Goal: Task Accomplishment & Management: Complete application form

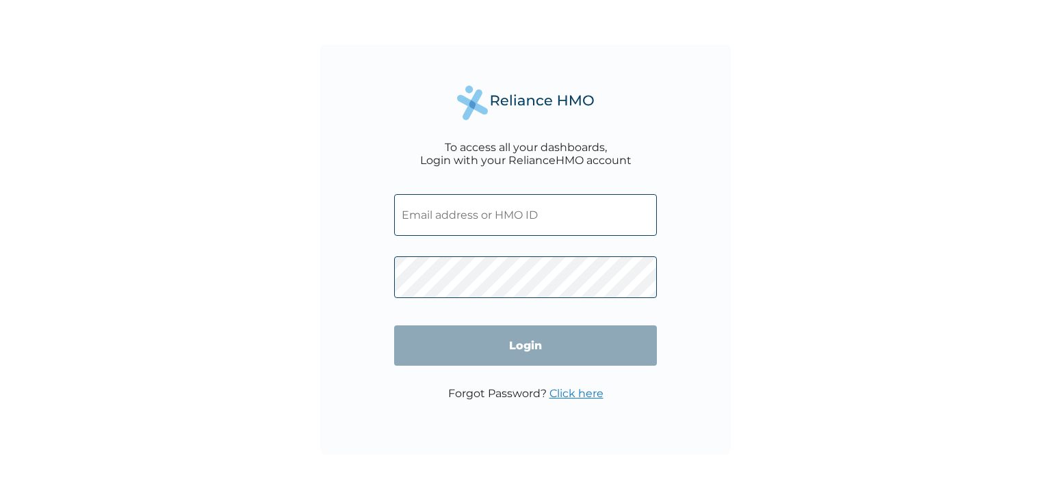
click at [435, 222] on input "text" at bounding box center [525, 215] width 263 height 42
type input "akinola.adunoluwa@gmail.com"
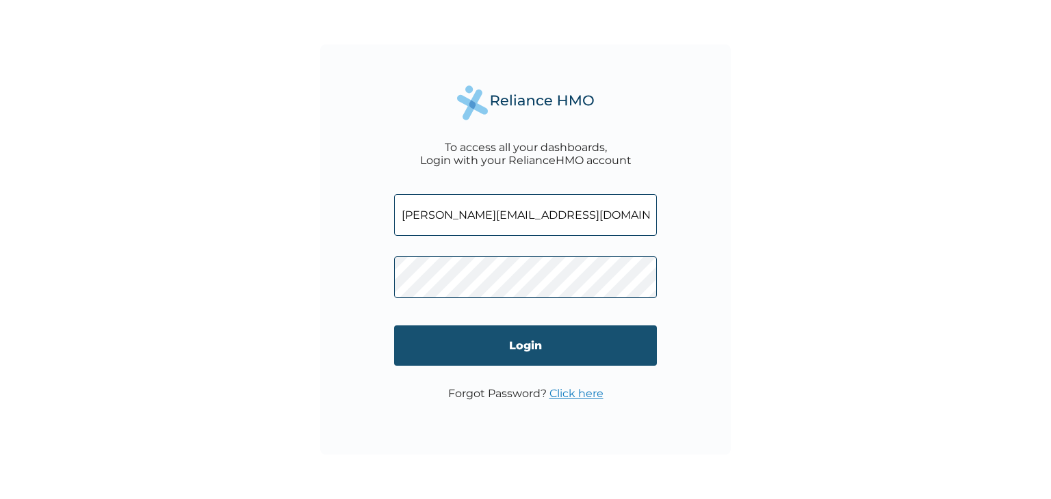
click at [512, 340] on input "Login" at bounding box center [525, 346] width 263 height 40
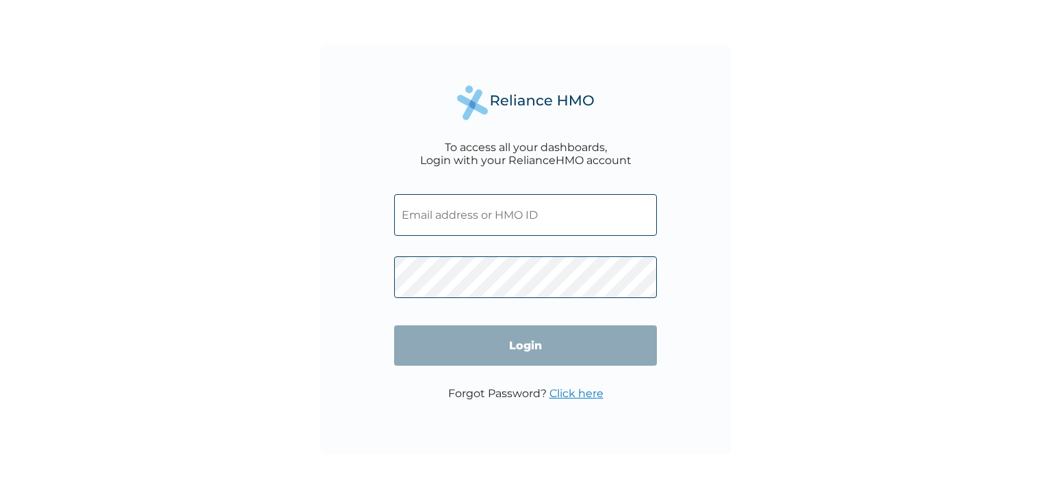
click at [458, 213] on input "text" at bounding box center [525, 215] width 263 height 42
type input "akinola.adunoluwa@gmail.com"
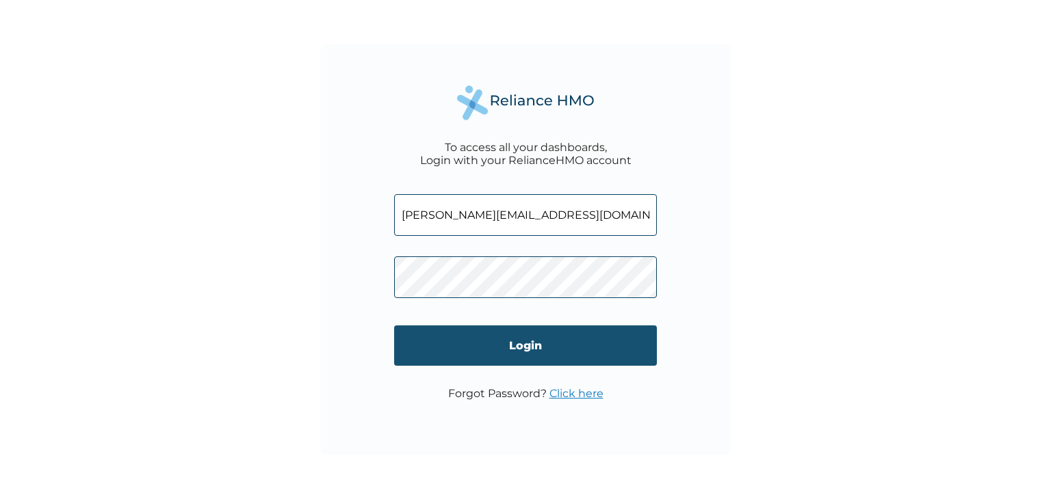
click at [520, 349] on input "Login" at bounding box center [525, 346] width 263 height 40
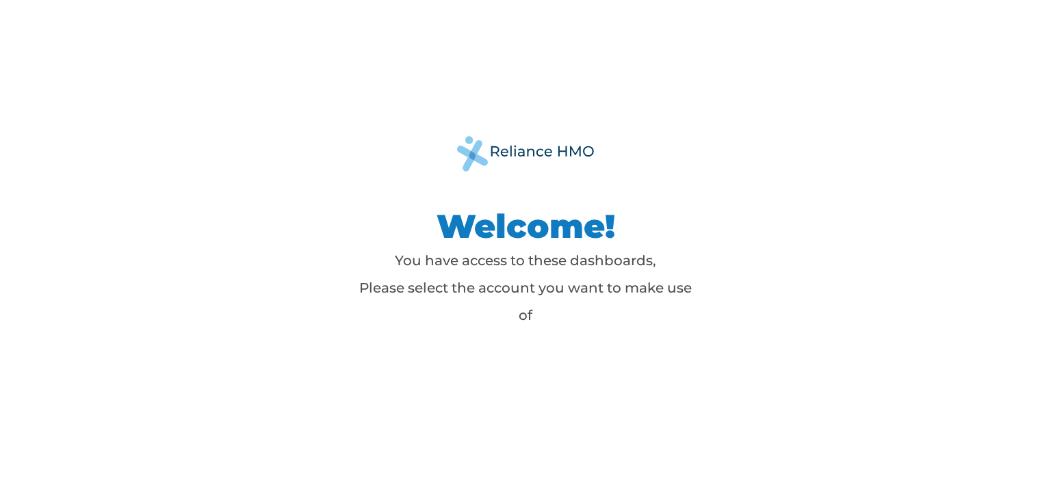
click at [538, 288] on p "You have access to these dashboards, Please select the account you want to make…" at bounding box center [525, 288] width 342 height 82
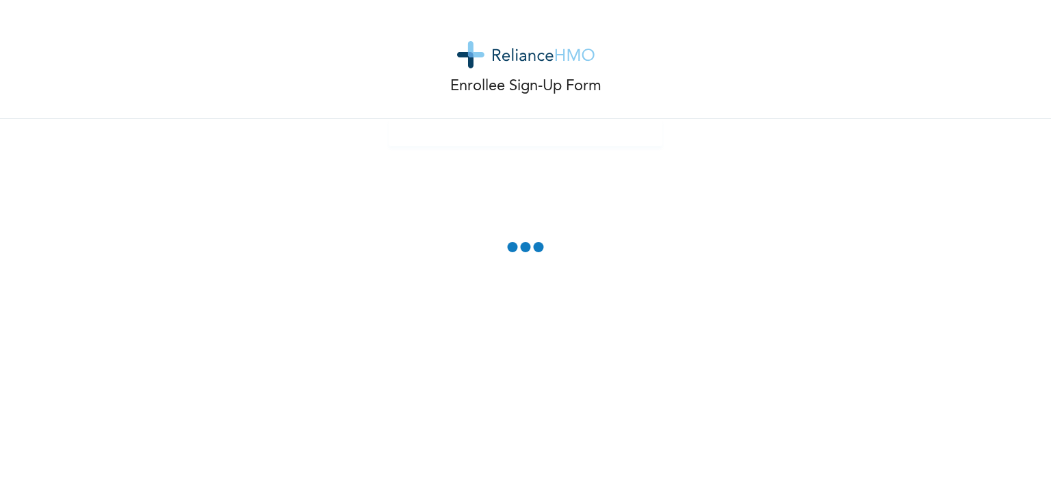
click at [621, 269] on div "Enrollee Sign-Up Form" at bounding box center [525, 249] width 1051 height 499
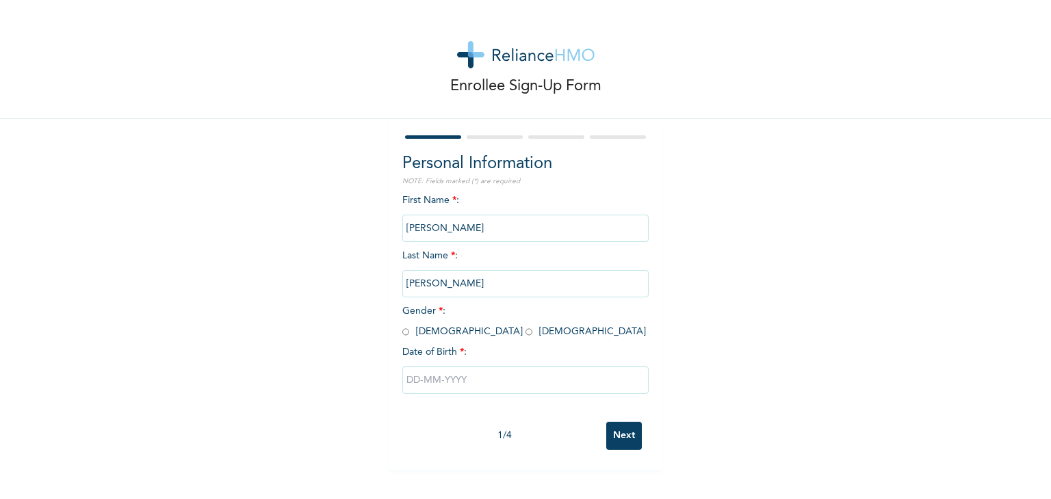
click at [525, 332] on input "radio" at bounding box center [528, 332] width 7 height 13
radio input "true"
click at [475, 386] on input "text" at bounding box center [525, 380] width 246 height 27
select select "7"
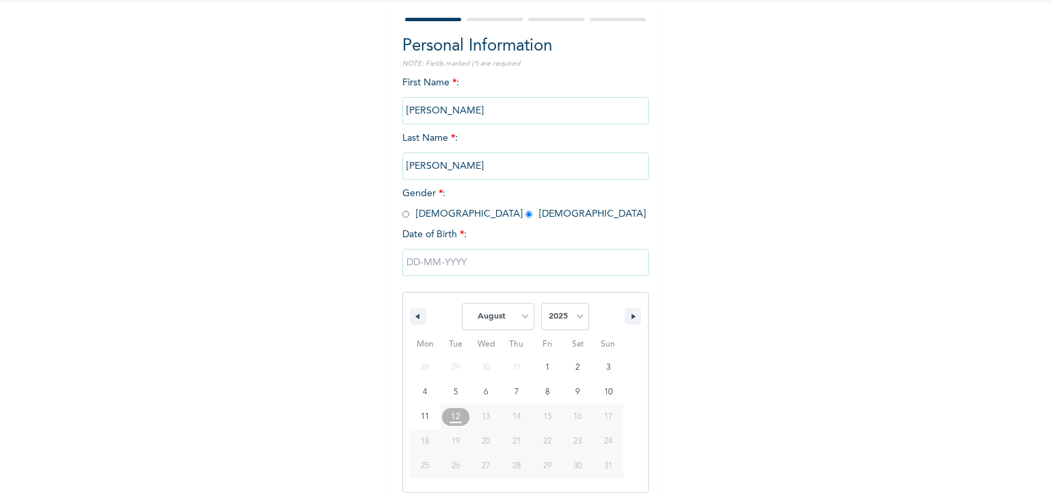
scroll to position [122, 0]
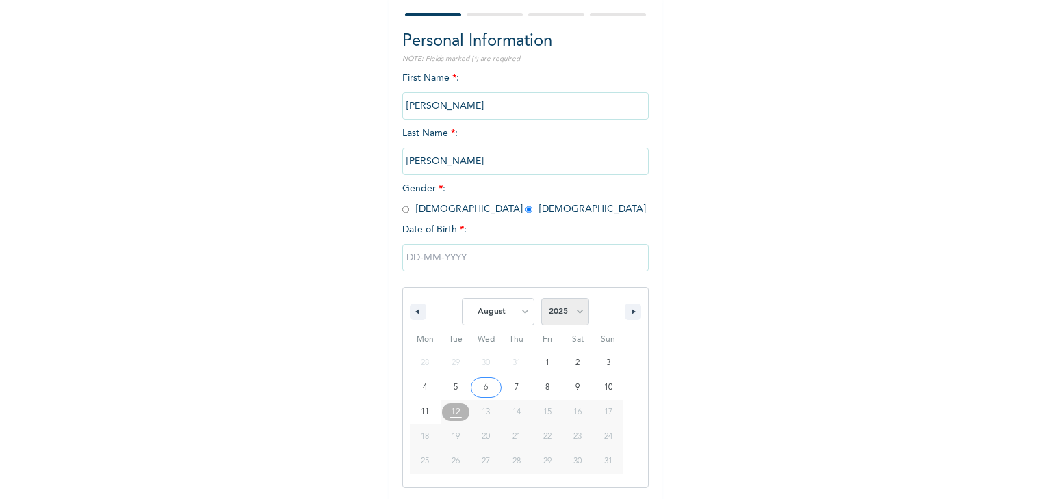
click at [575, 312] on select "2025 2024 2023 2022 2021 2020 2019 2018 2017 2016 2015 2014 2013 2012 2011 2010…" at bounding box center [565, 311] width 48 height 27
select select "1992"
click at [541, 298] on select "2025 2024 2023 2022 2021 2020 2019 2018 2017 2016 2015 2014 2013 2012 2011 2010…" at bounding box center [565, 311] width 48 height 27
click at [520, 314] on select "January February March April May June July August September October November De…" at bounding box center [498, 311] width 73 height 27
select select "9"
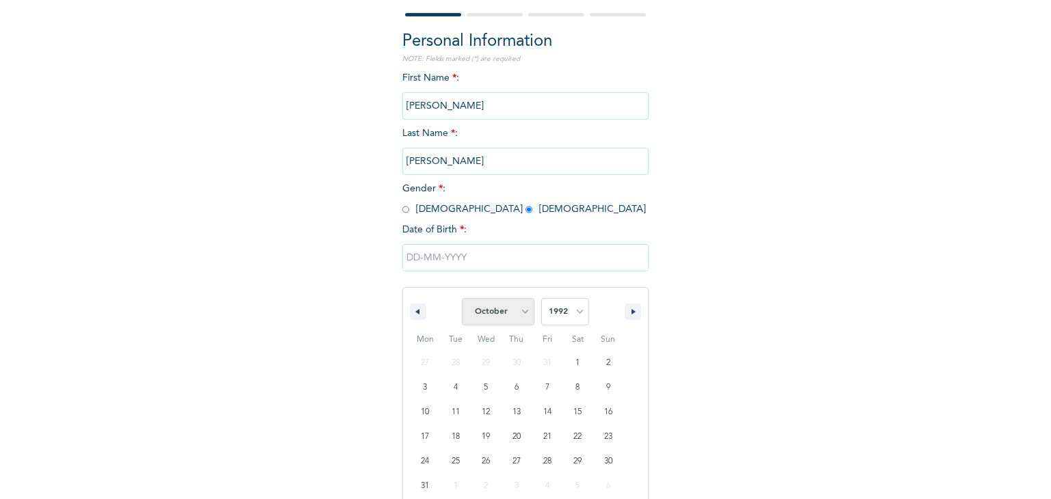
click at [462, 298] on select "January February March April May June July August September October November De…" at bounding box center [498, 311] width 73 height 27
type input "[DATE]"
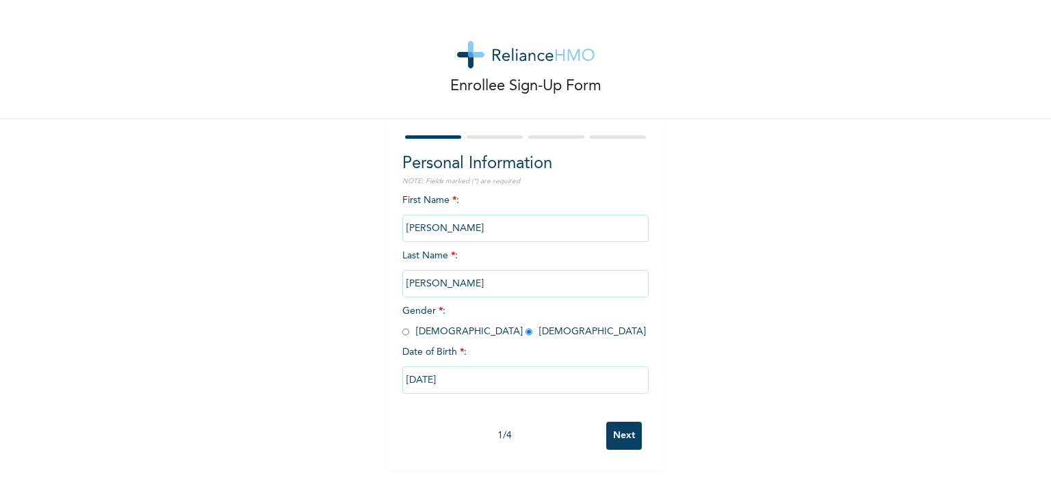
scroll to position [0, 0]
click at [620, 436] on input "Next" at bounding box center [624, 436] width 36 height 28
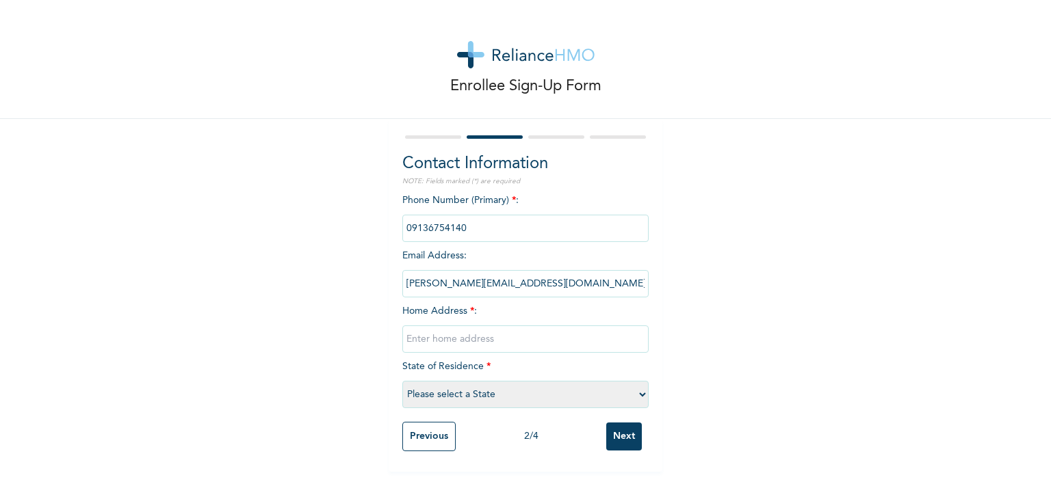
click at [486, 342] on input "text" at bounding box center [525, 339] width 246 height 27
type input "[STREET_ADDRESS]"
click at [489, 389] on select "Please select a State [PERSON_NAME] (FCT) [PERSON_NAME] Ibom [GEOGRAPHIC_DATA] …" at bounding box center [525, 394] width 246 height 27
select select "28"
click at [402, 381] on select "Please select a State [PERSON_NAME] (FCT) [PERSON_NAME] Ibom [GEOGRAPHIC_DATA] …" at bounding box center [525, 394] width 246 height 27
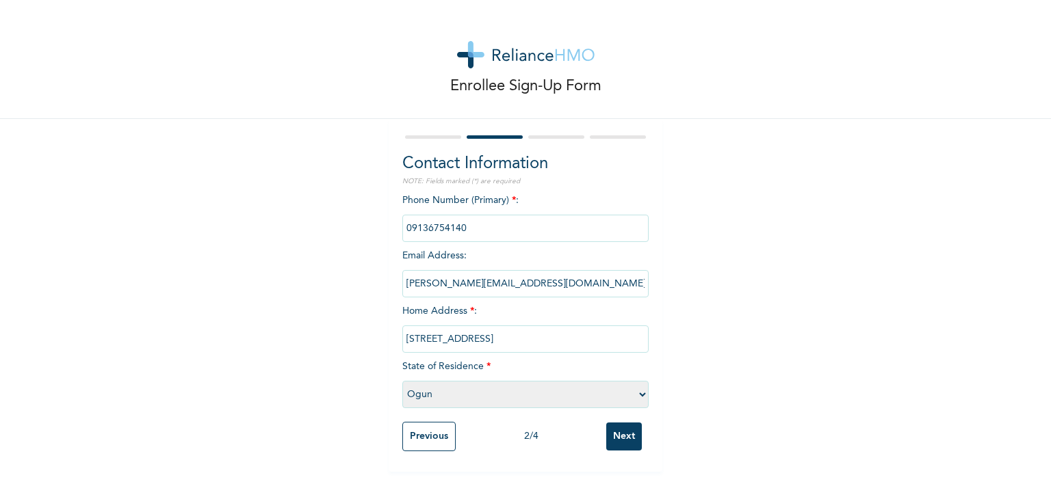
click at [610, 438] on input "Next" at bounding box center [624, 437] width 36 height 28
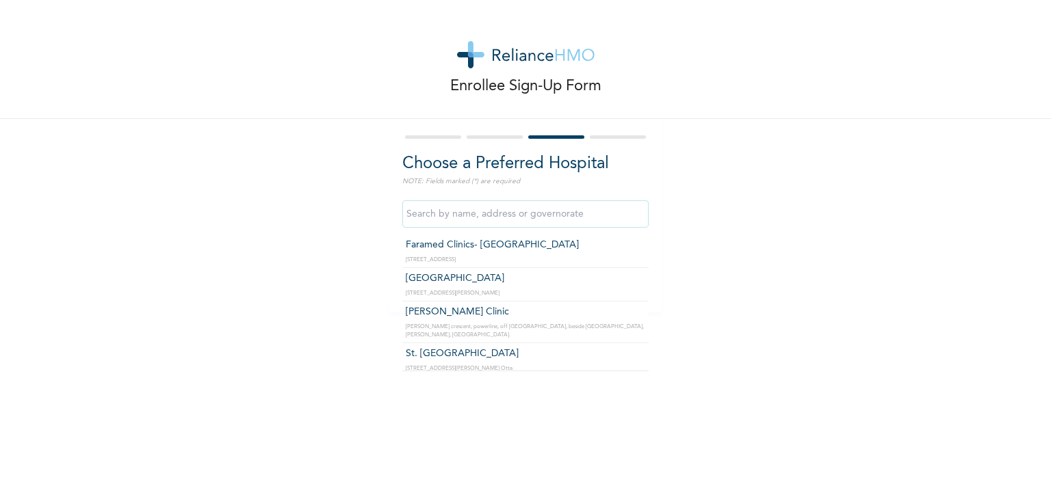
click at [553, 216] on input "text" at bounding box center [525, 213] width 246 height 27
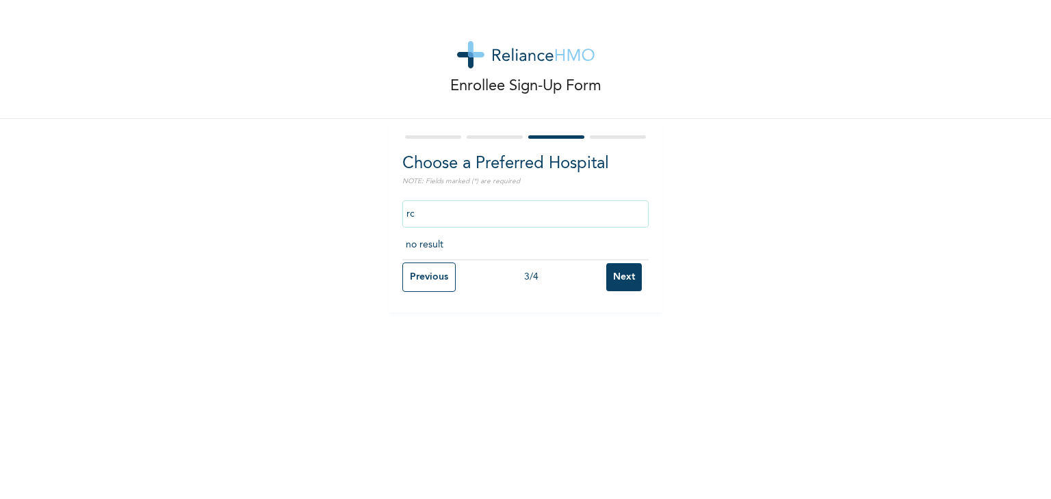
type input "r"
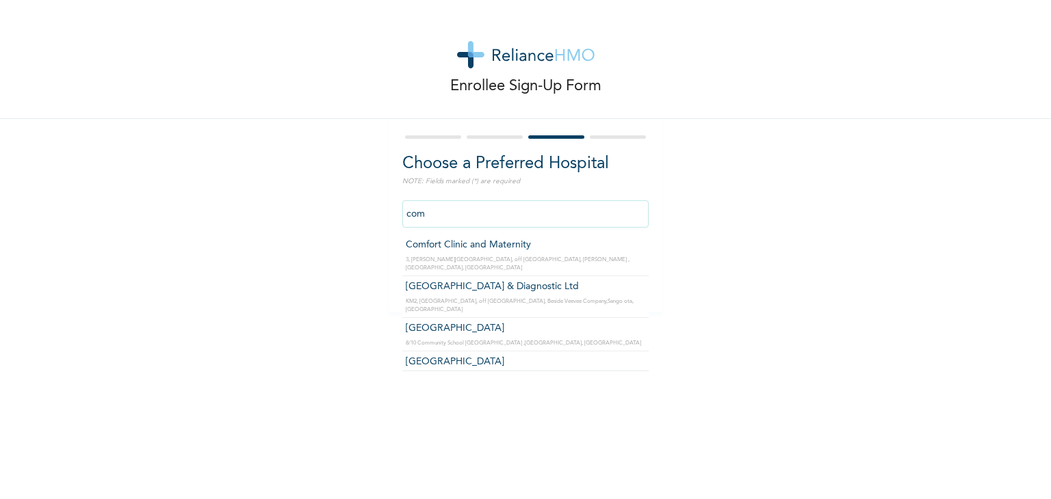
type input "Comfort Clinic and Maternity"
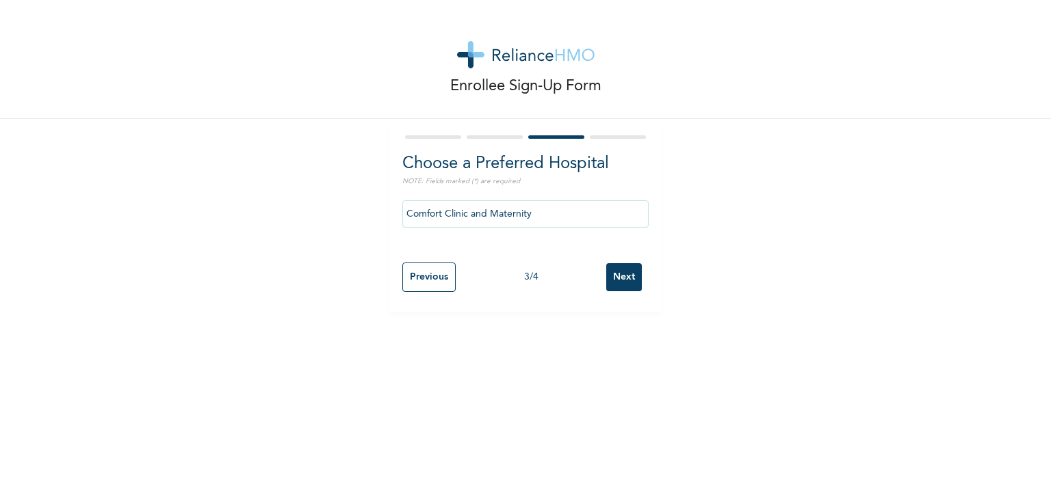
click at [606, 276] on input "Next" at bounding box center [624, 277] width 36 height 28
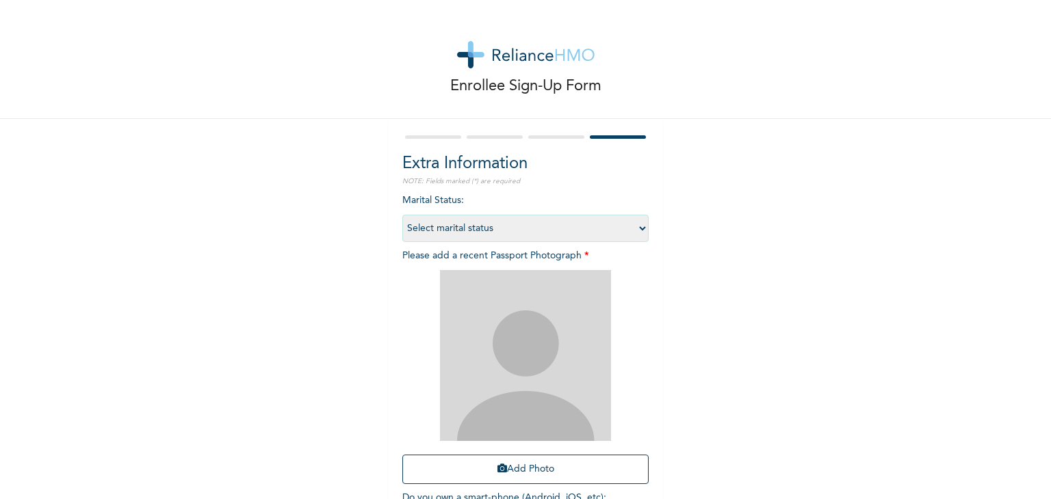
click at [556, 225] on select "Select marital status [DEMOGRAPHIC_DATA] Married [DEMOGRAPHIC_DATA] Widow/[DEMO…" at bounding box center [525, 228] width 246 height 27
select select "1"
click at [402, 215] on select "Select marital status [DEMOGRAPHIC_DATA] Married [DEMOGRAPHIC_DATA] Widow/[DEMO…" at bounding box center [525, 228] width 246 height 27
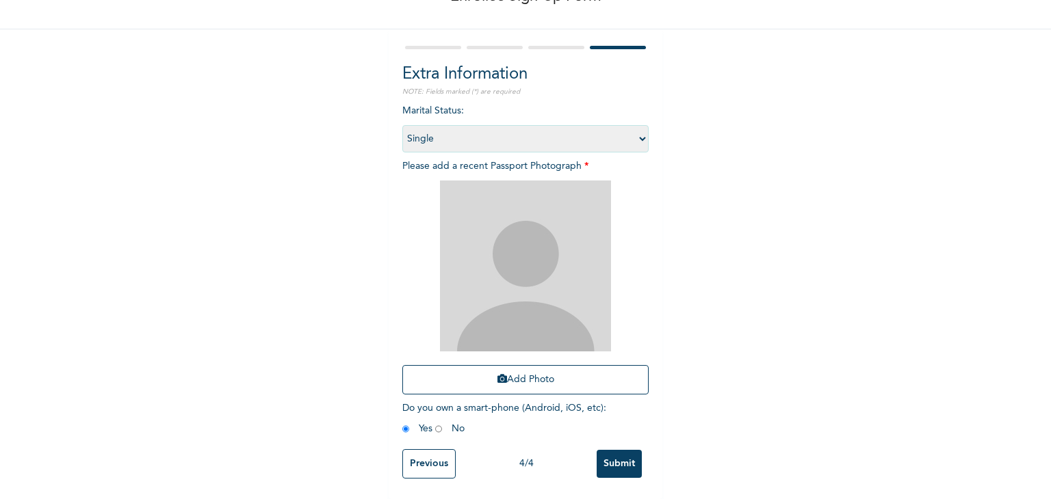
scroll to position [99, 0]
click at [547, 367] on button "Add Photo" at bounding box center [525, 379] width 246 height 29
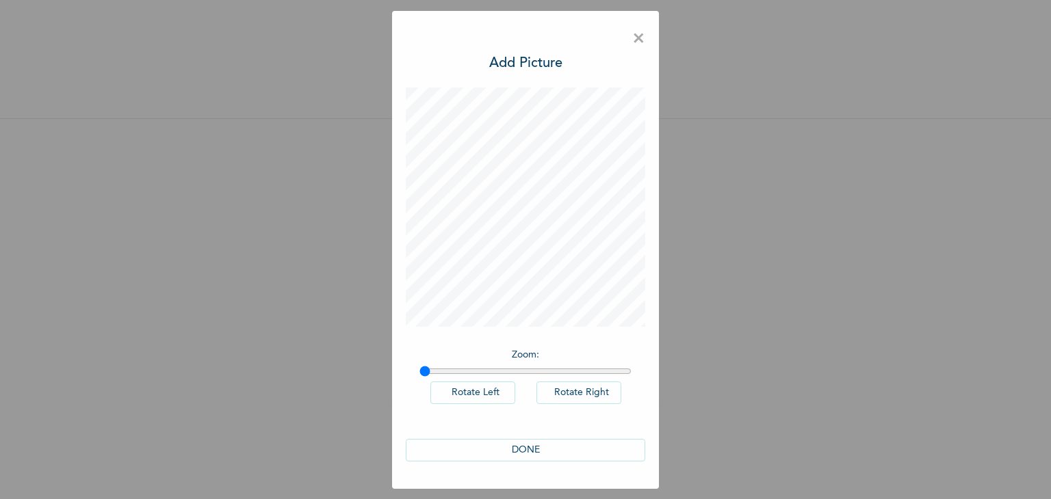
scroll to position [0, 0]
click at [549, 442] on button "DONE" at bounding box center [525, 450] width 239 height 23
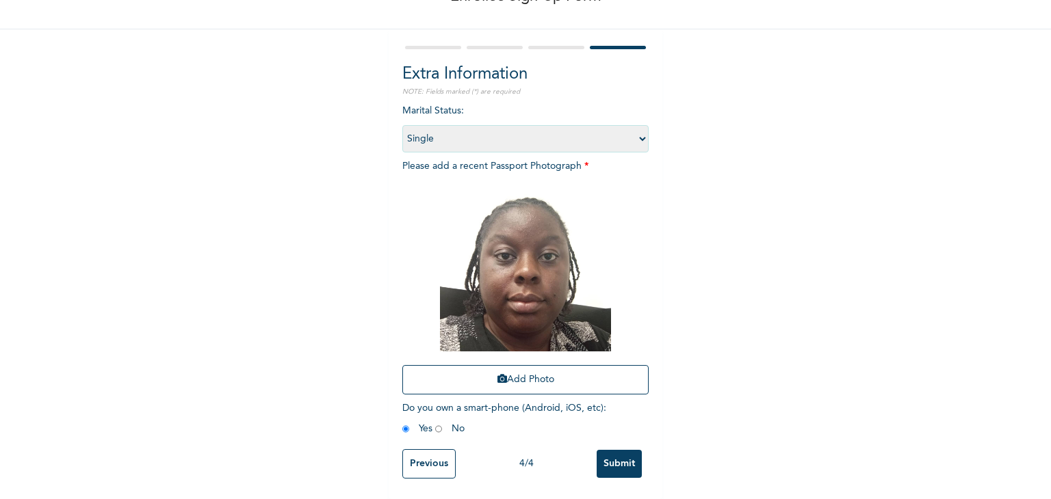
scroll to position [99, 0]
click at [609, 454] on input "Submit" at bounding box center [618, 464] width 45 height 28
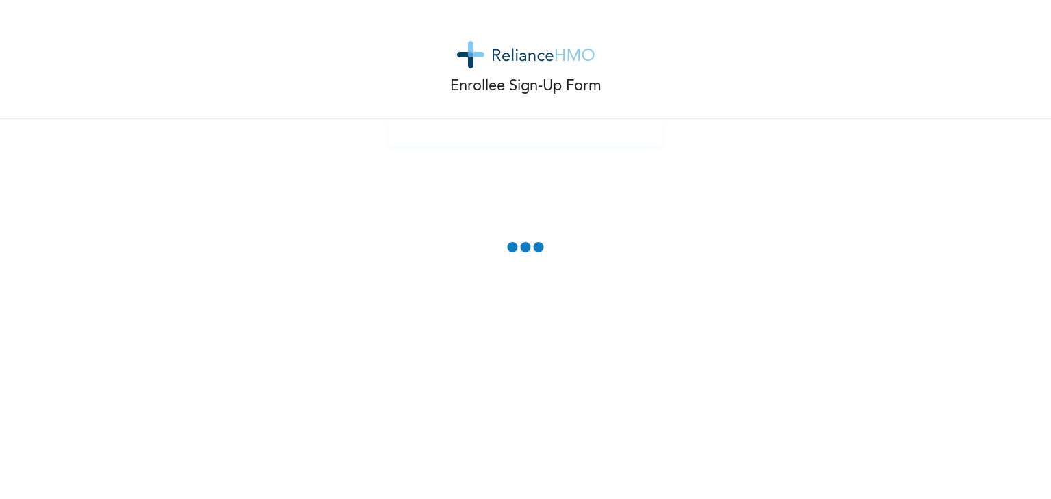
scroll to position [0, 0]
